Goal: Navigation & Orientation: Find specific page/section

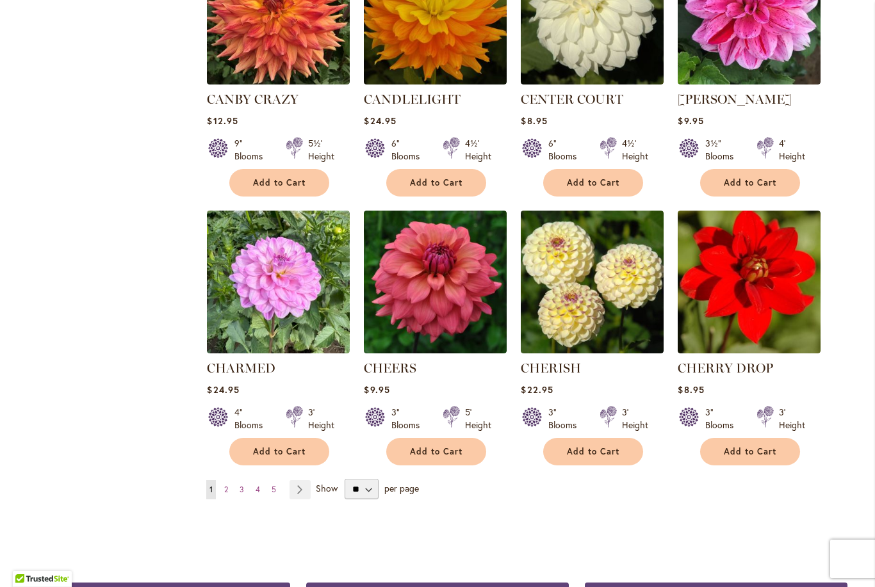
scroll to position [4172, 0]
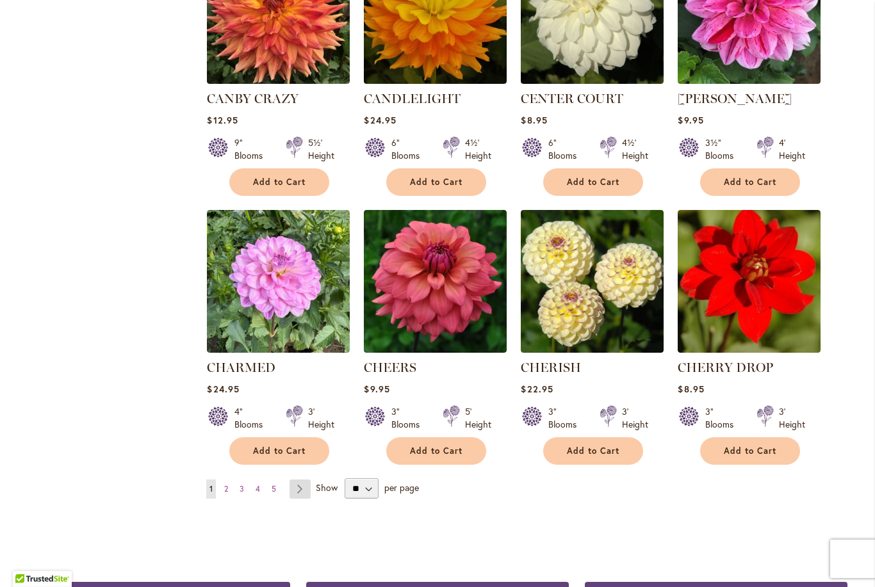
click at [295, 480] on link "Page Next" at bounding box center [300, 489] width 21 height 19
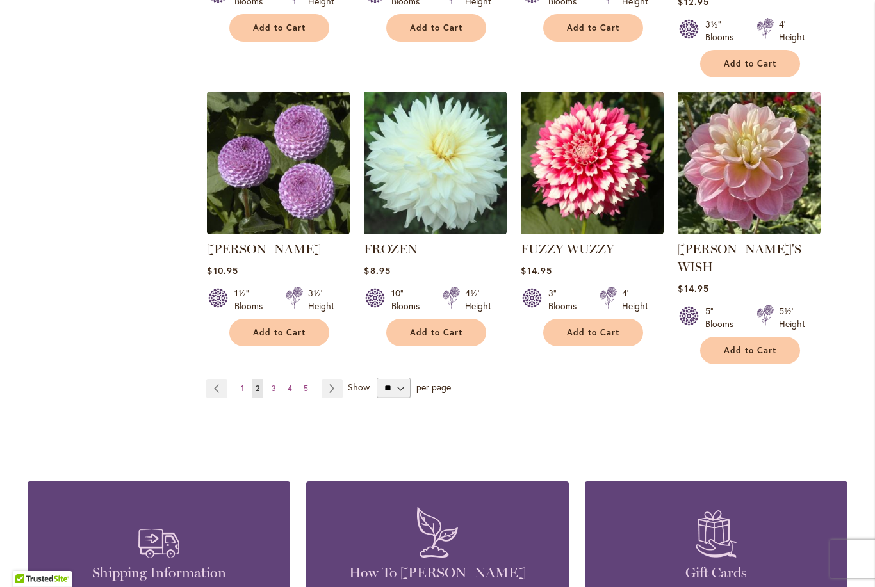
scroll to position [4418, 0]
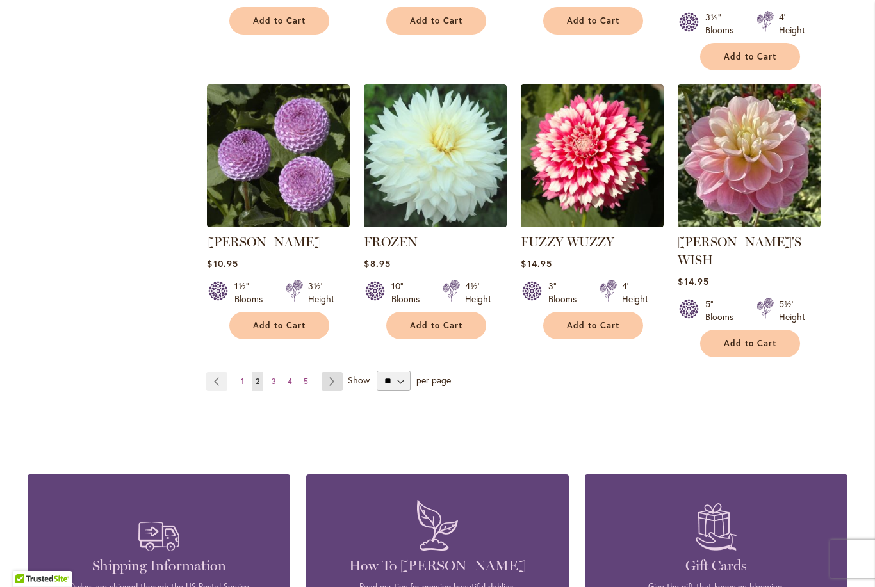
click at [325, 372] on link "Page Next" at bounding box center [332, 381] width 21 height 19
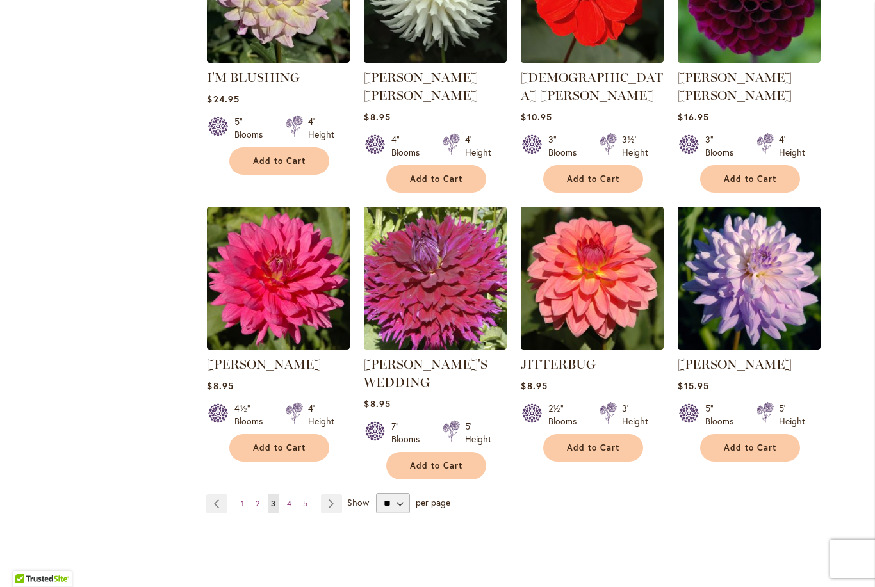
scroll to position [4331, 0]
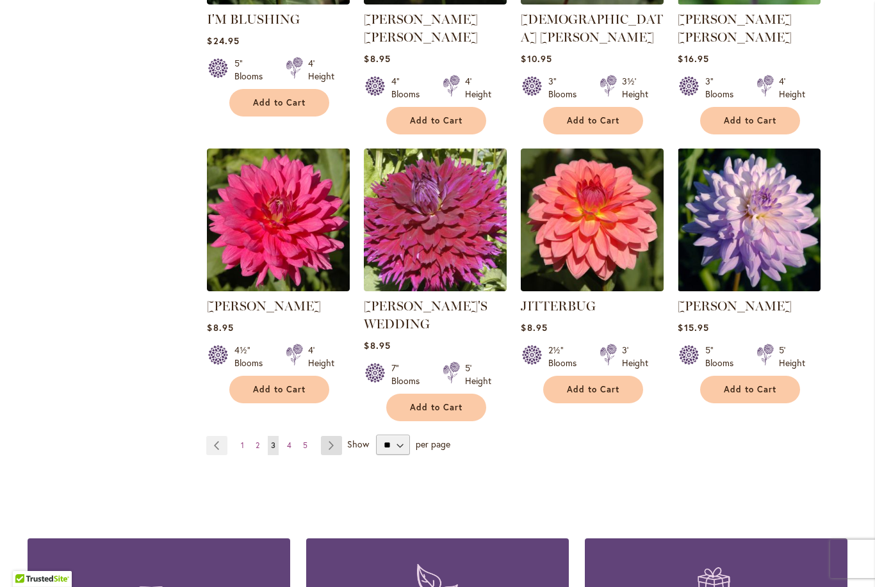
click at [321, 436] on link "Page Next" at bounding box center [331, 445] width 21 height 19
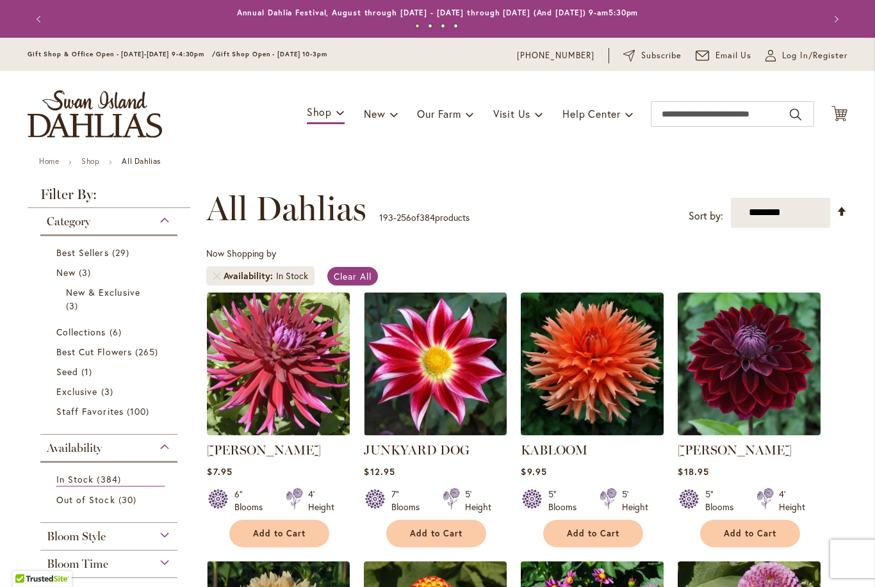
scroll to position [238, 0]
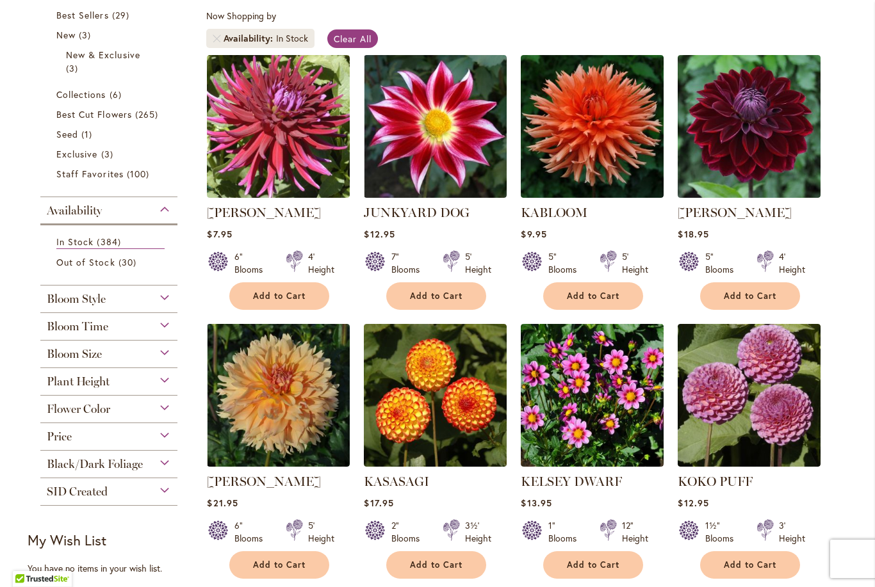
click at [168, 506] on div "SID Created Yes 278 items" at bounding box center [108, 492] width 137 height 28
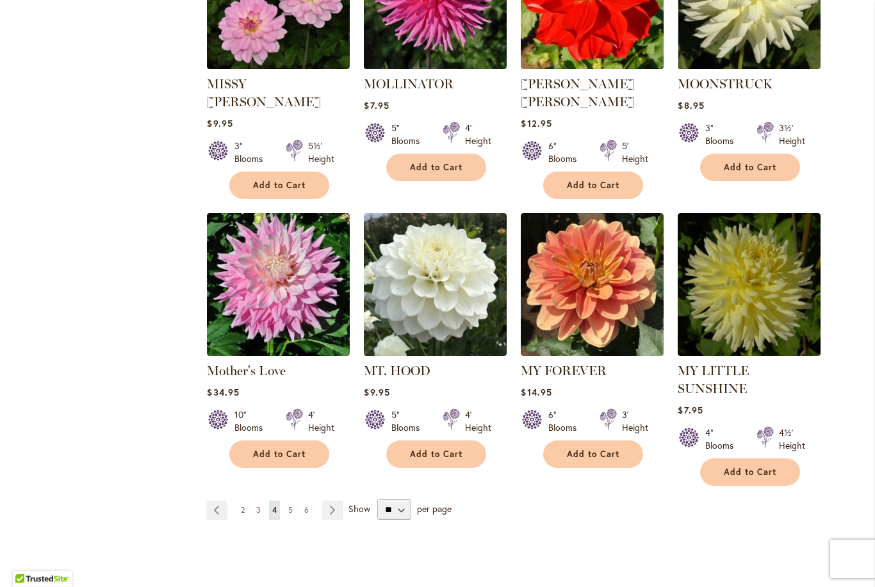
scroll to position [4248, 0]
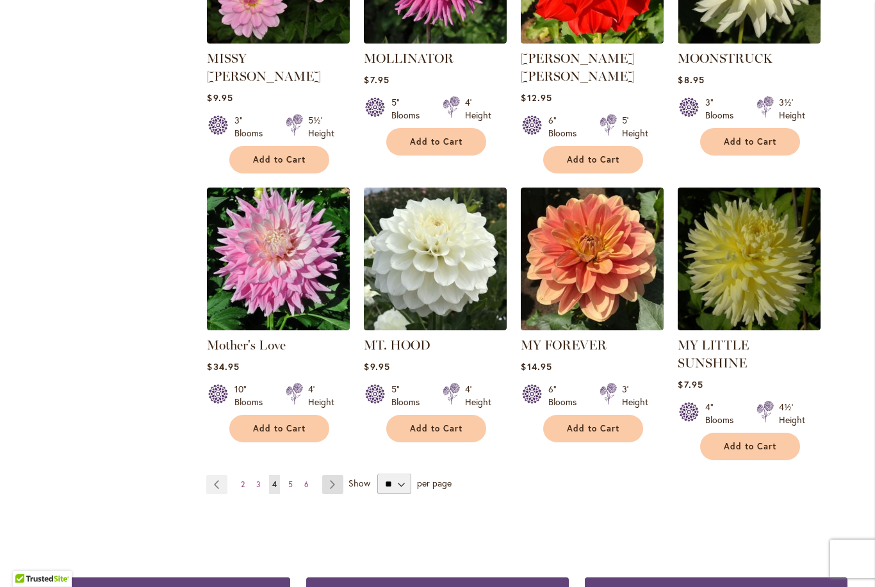
click at [332, 475] on link "Page Next" at bounding box center [332, 484] width 21 height 19
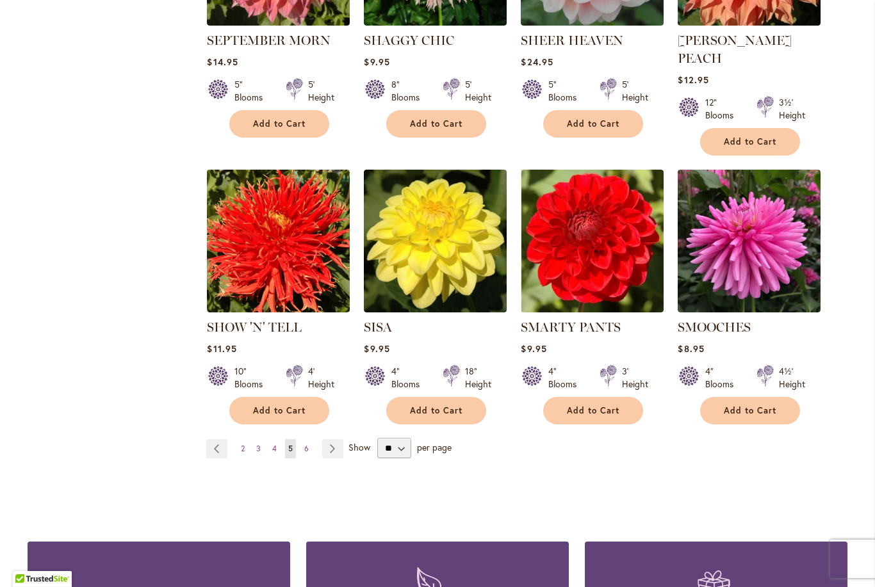
scroll to position [4293, 0]
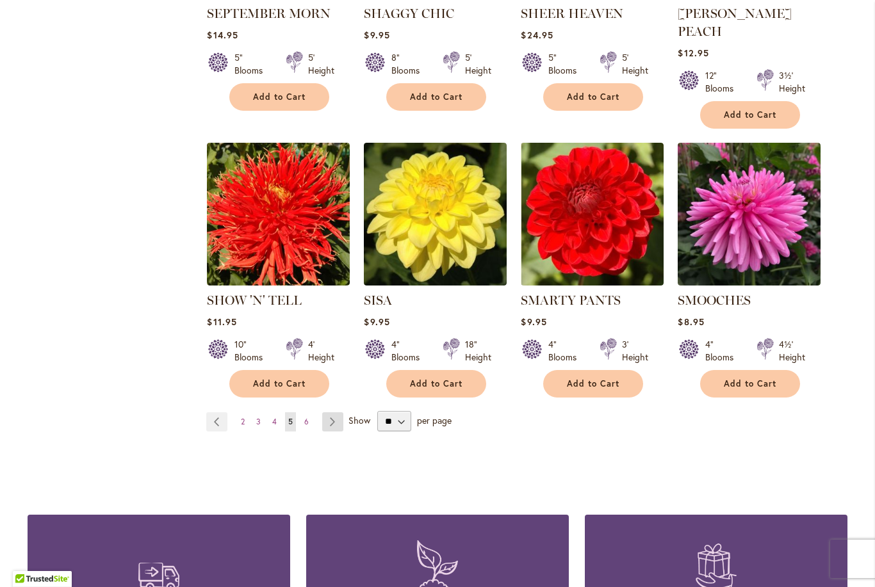
click at [332, 413] on link "Page Next" at bounding box center [332, 422] width 21 height 19
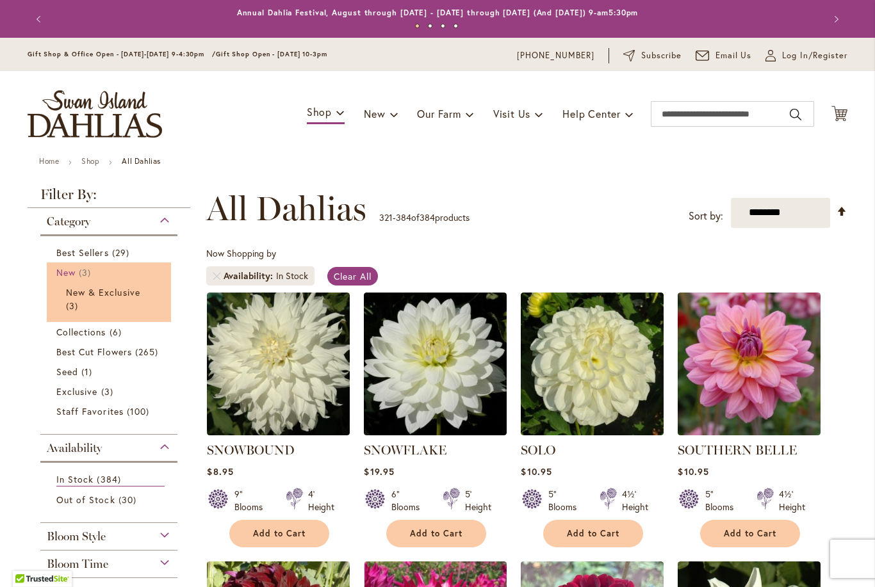
click at [72, 276] on span "New" at bounding box center [65, 272] width 19 height 12
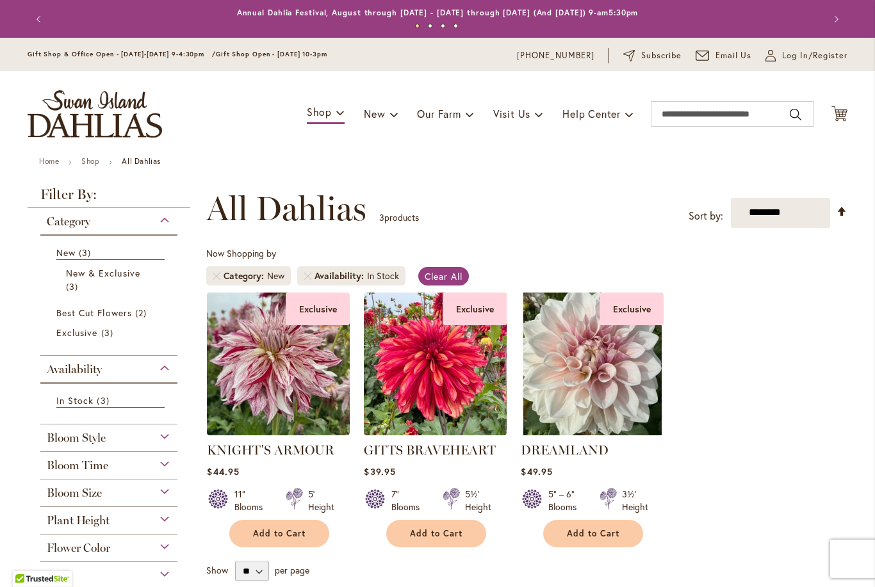
scroll to position [238, 0]
